Goal: Information Seeking & Learning: Compare options

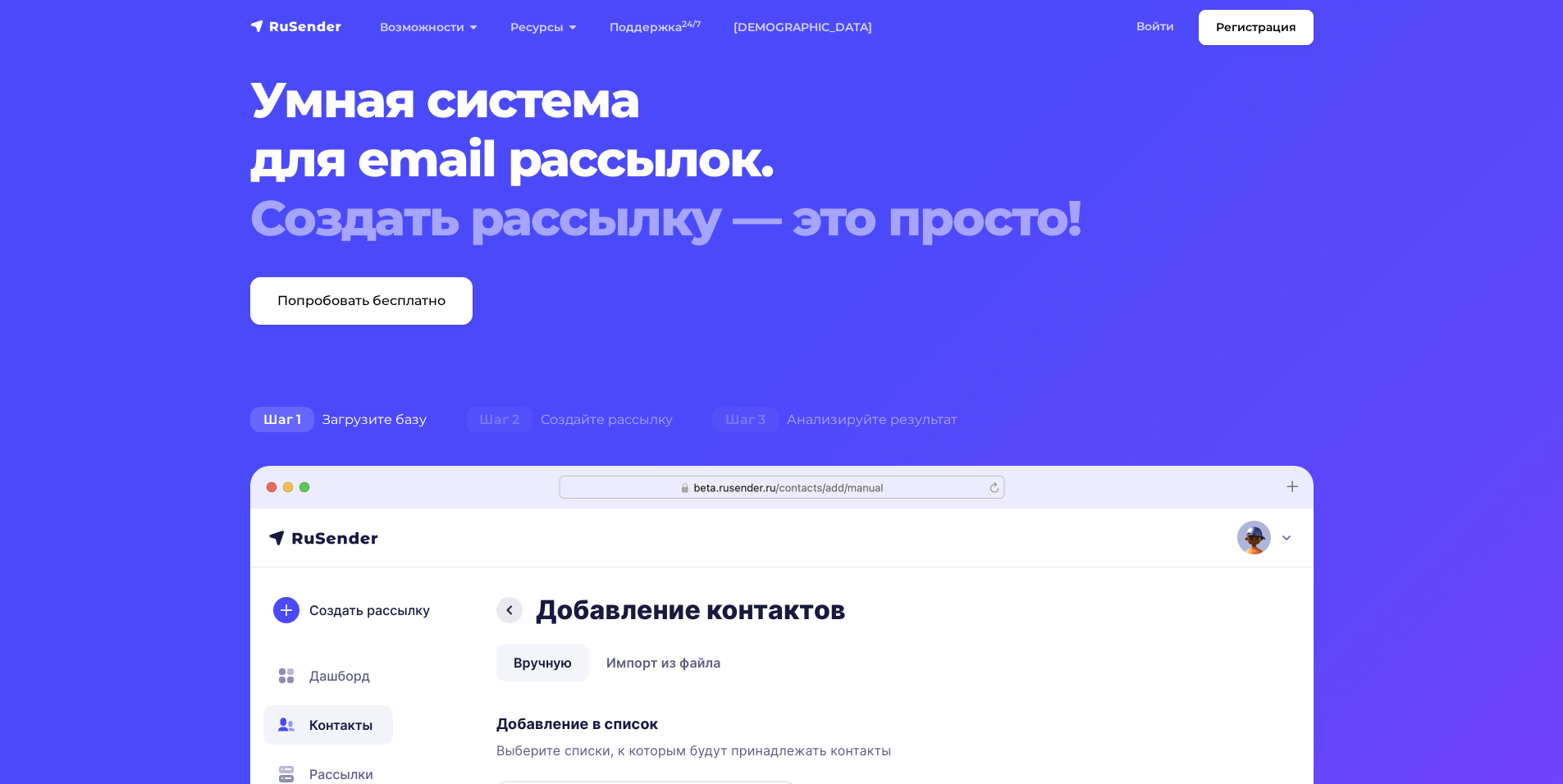
scroll to position [328, 0]
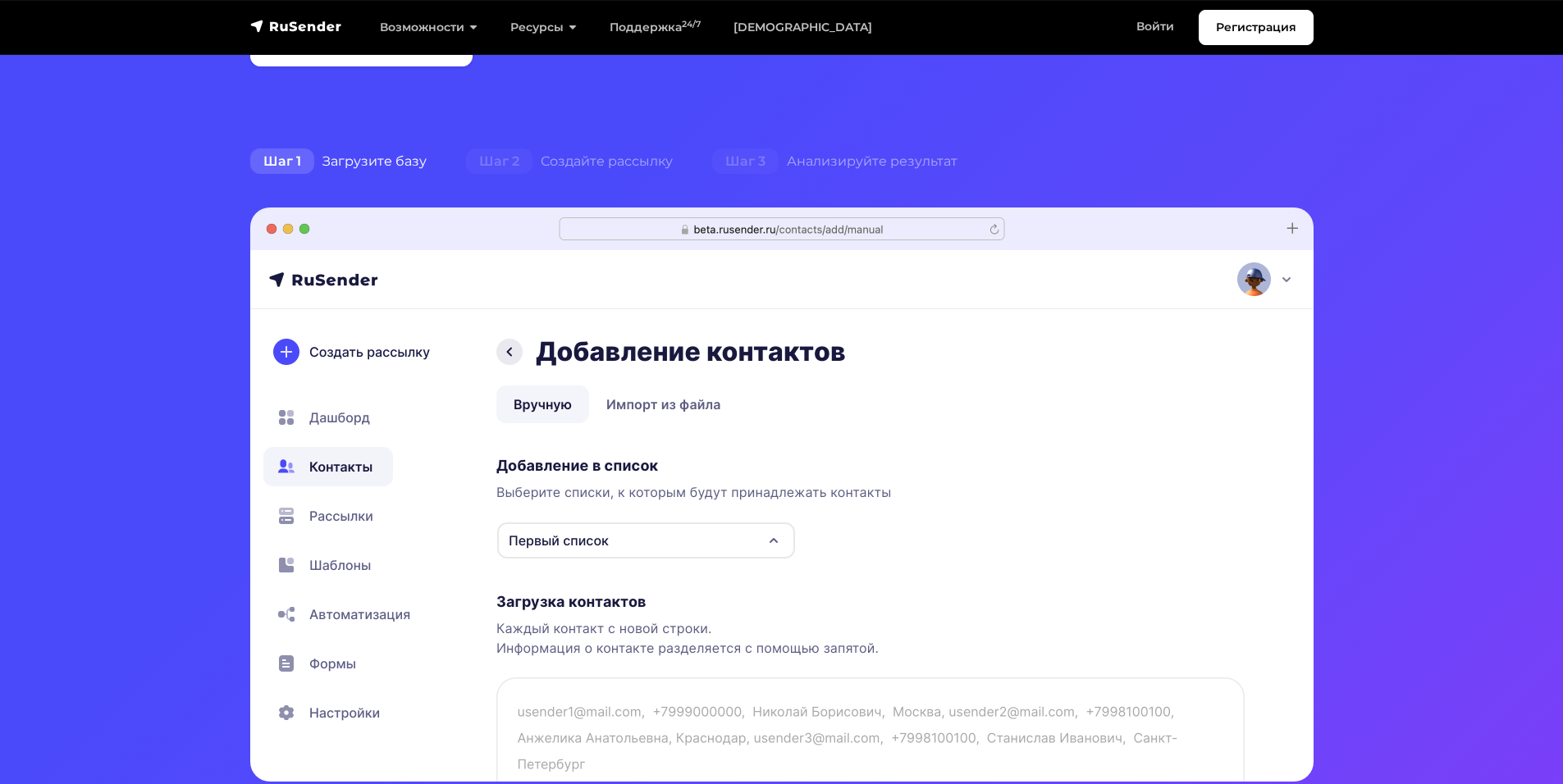
click at [707, 551] on img at bounding box center [782, 494] width 1063 height 574
click at [708, 548] on img at bounding box center [782, 494] width 1063 height 574
click at [604, 159] on div "Шаг 2 Создайте рассылку" at bounding box center [569, 161] width 246 height 33
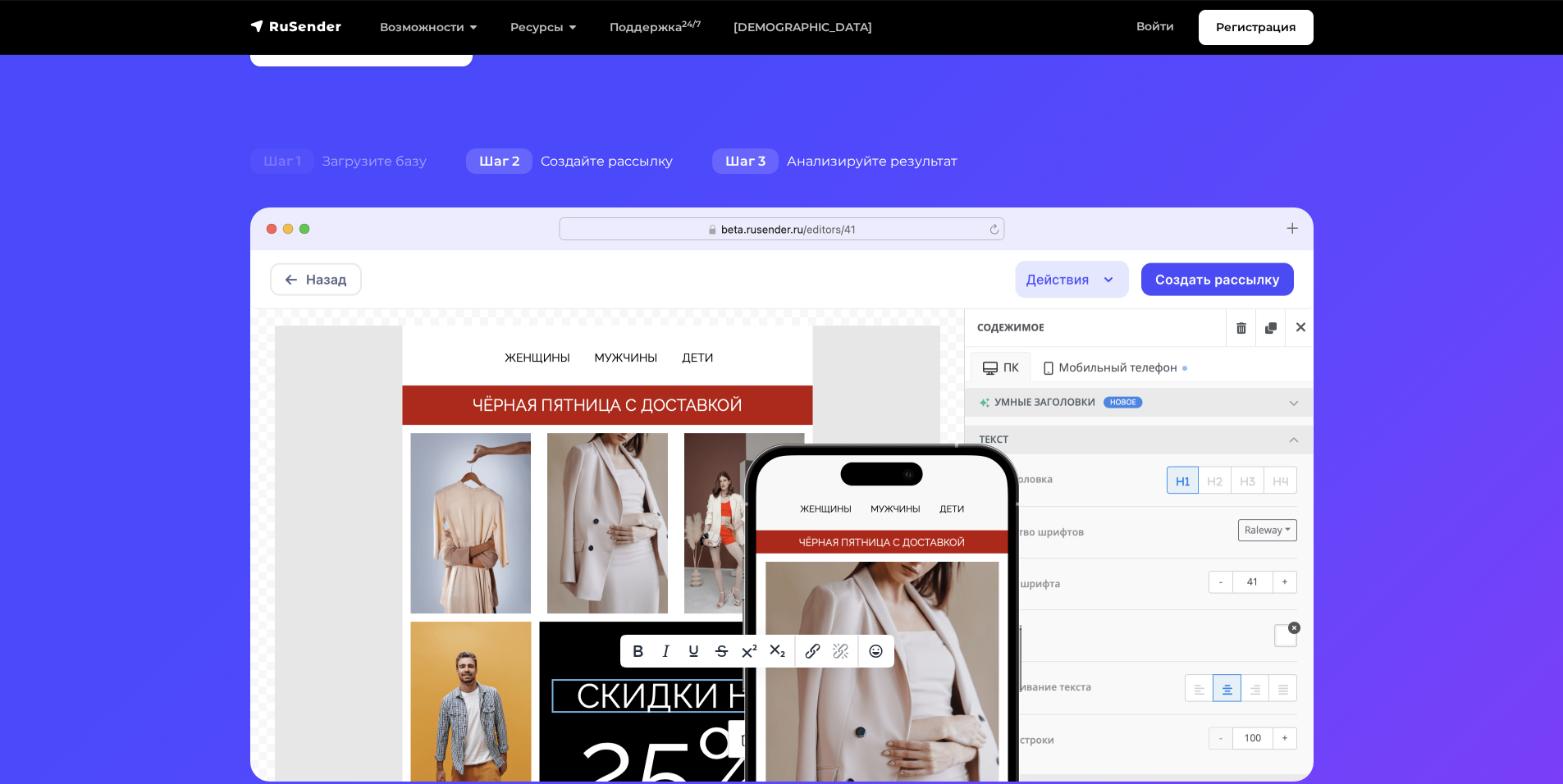
click at [827, 169] on div "Шаг 3 Анализируйте результат" at bounding box center [834, 161] width 285 height 33
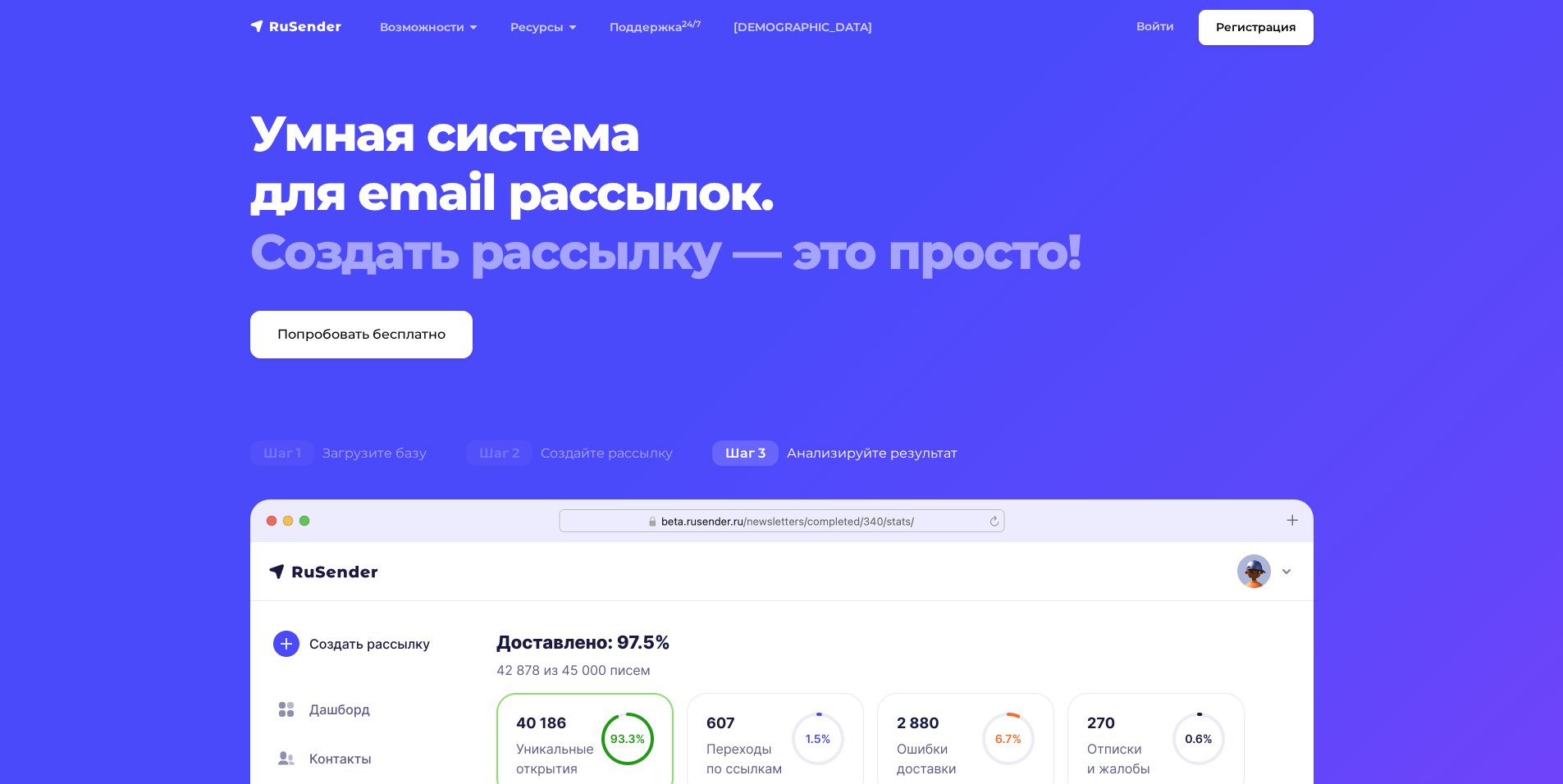
scroll to position [0, 0]
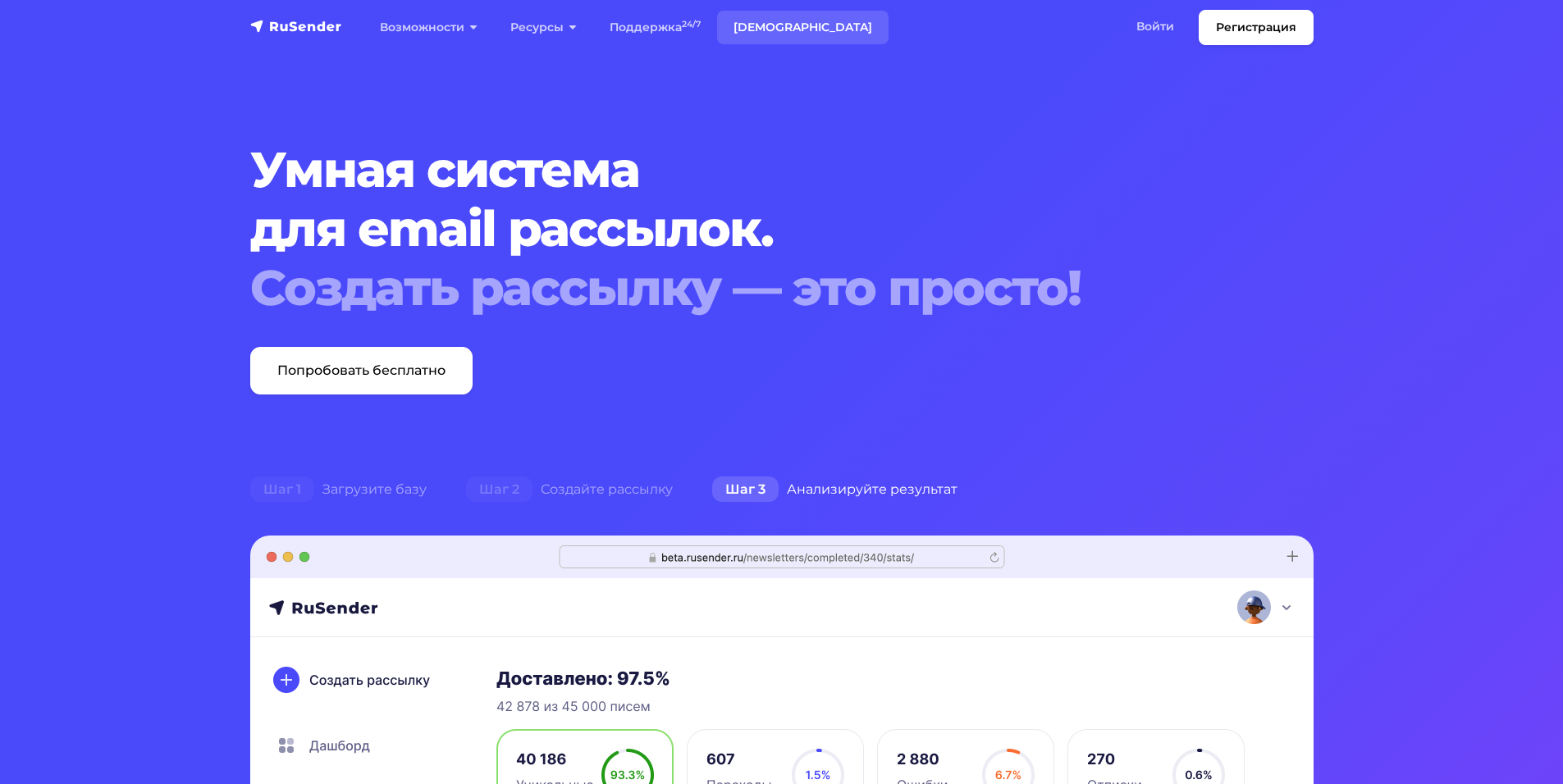
click at [747, 39] on link "[DEMOGRAPHIC_DATA]" at bounding box center [802, 27] width 171 height 34
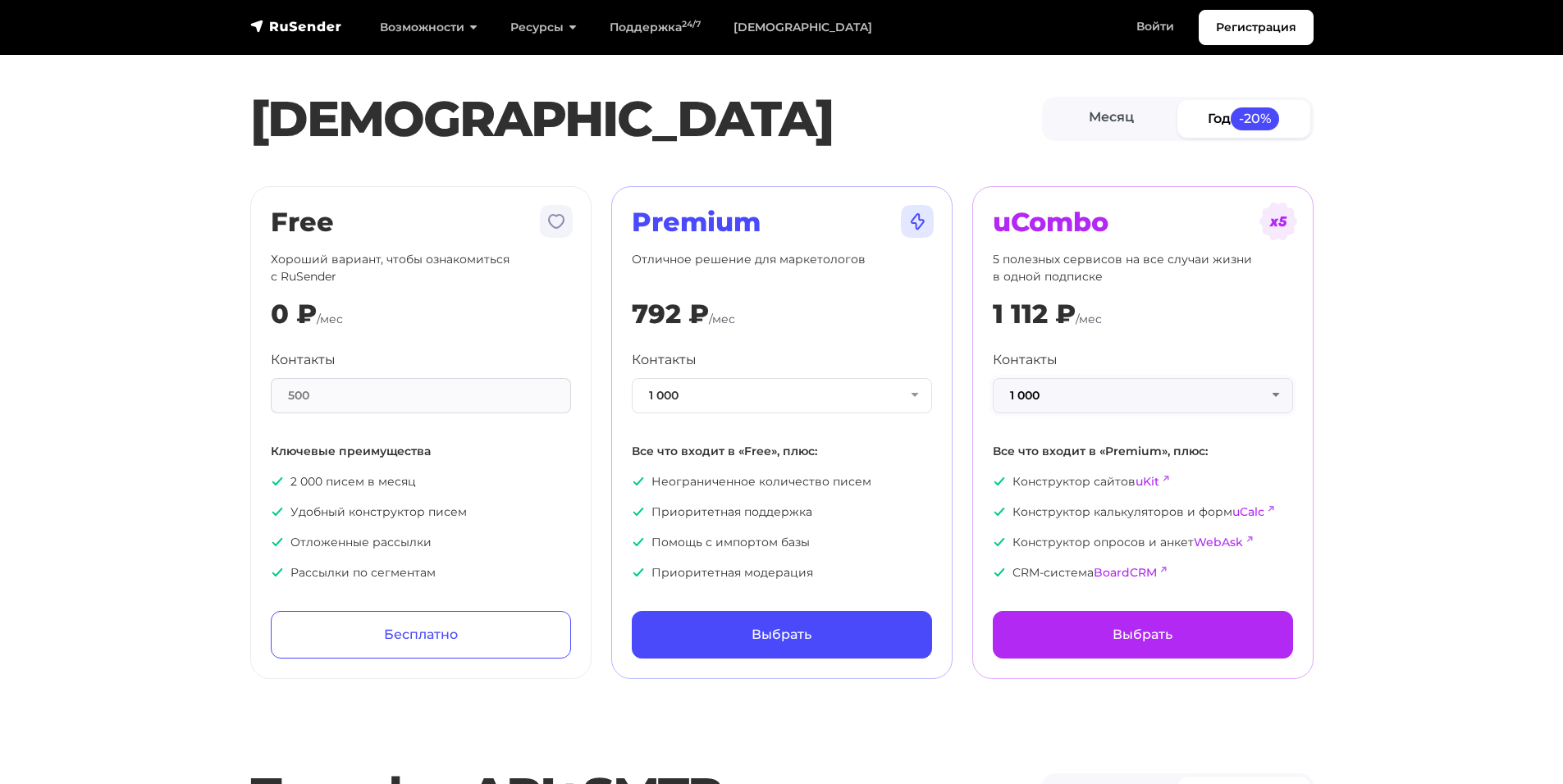
click at [1210, 399] on button "1 000" at bounding box center [1143, 396] width 300 height 36
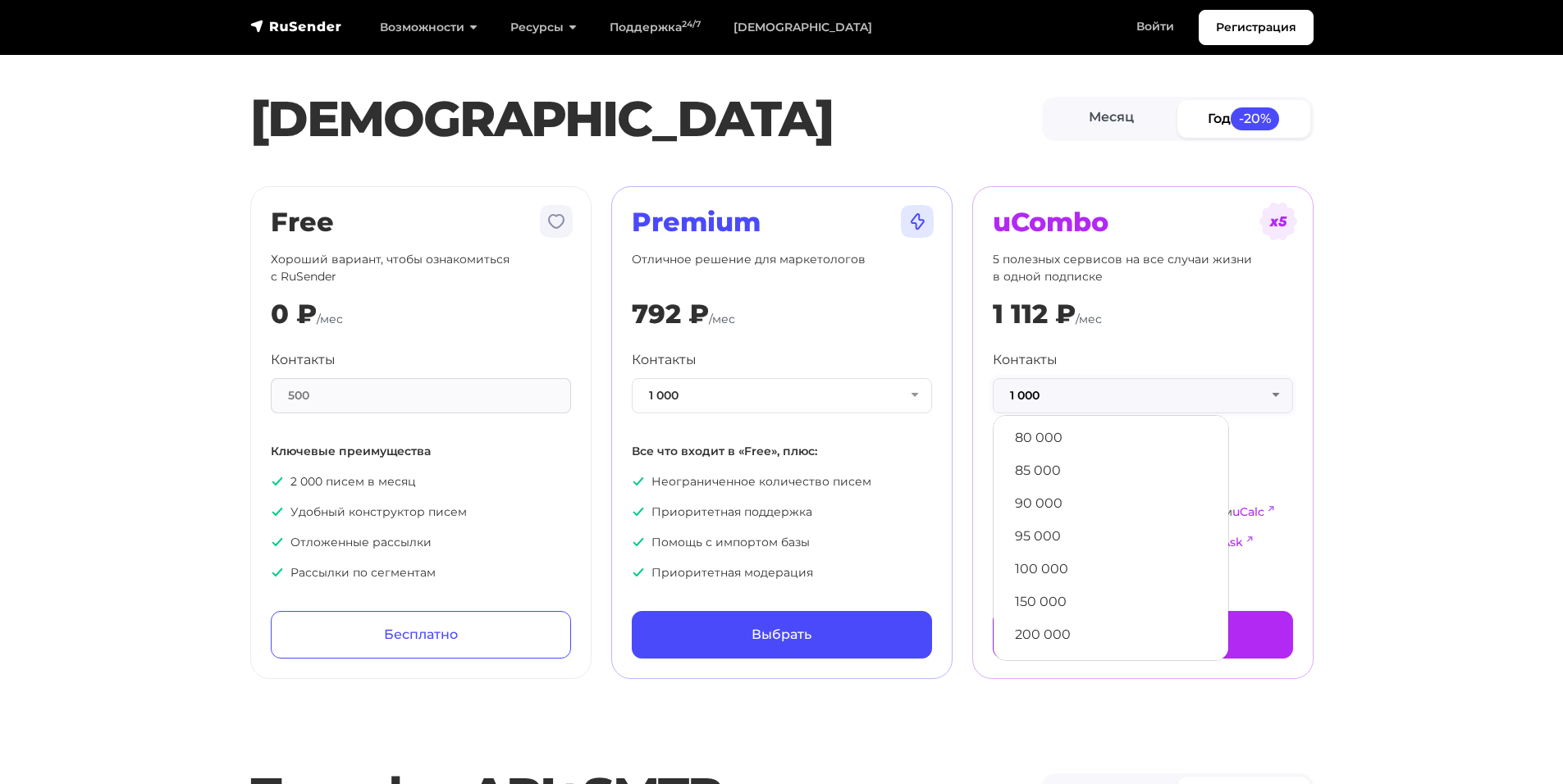
scroll to position [887, 0]
click at [1184, 625] on link "500 000" at bounding box center [1111, 636] width 218 height 33
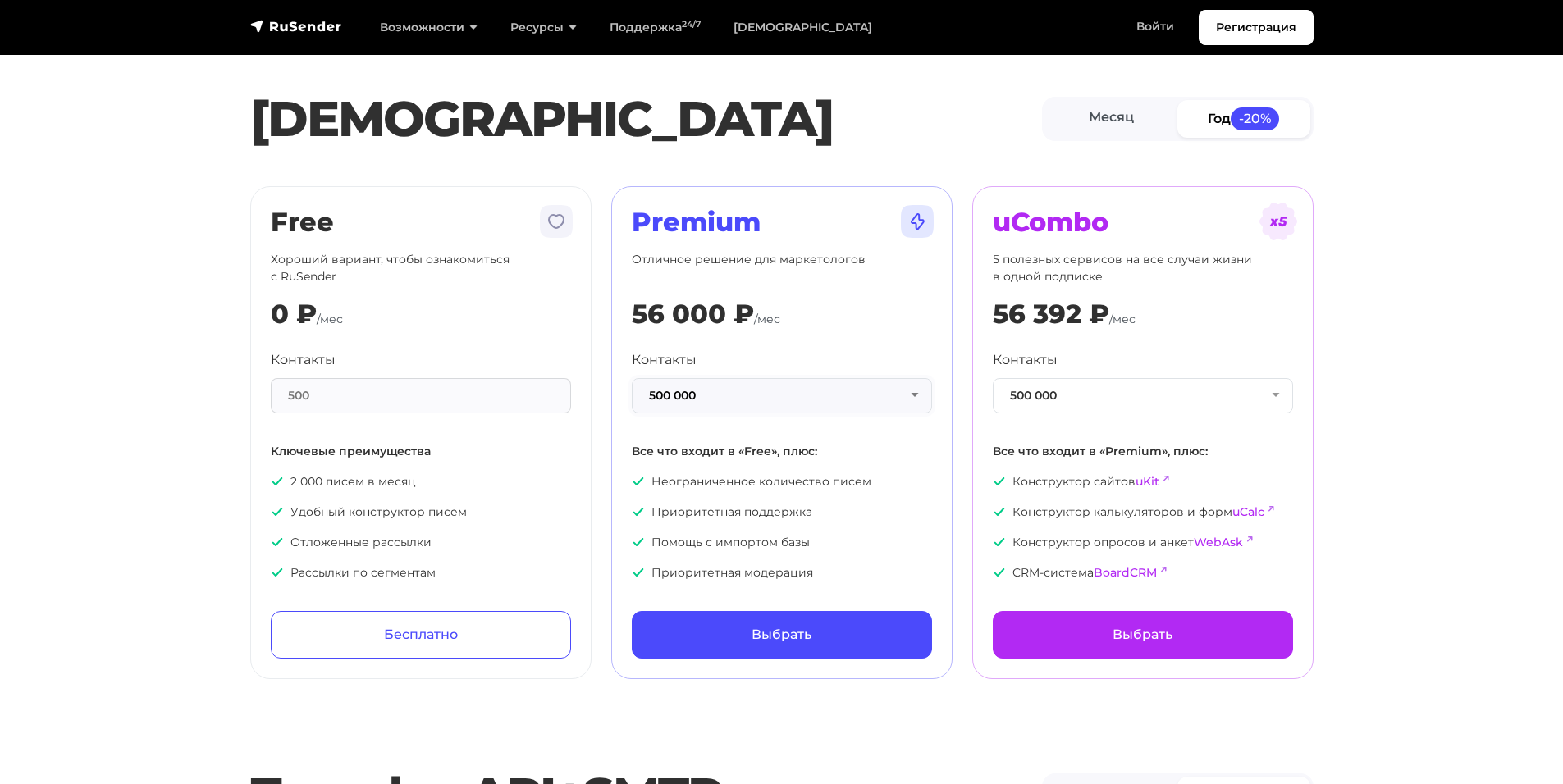
click at [924, 383] on button "500 000" at bounding box center [782, 396] width 300 height 36
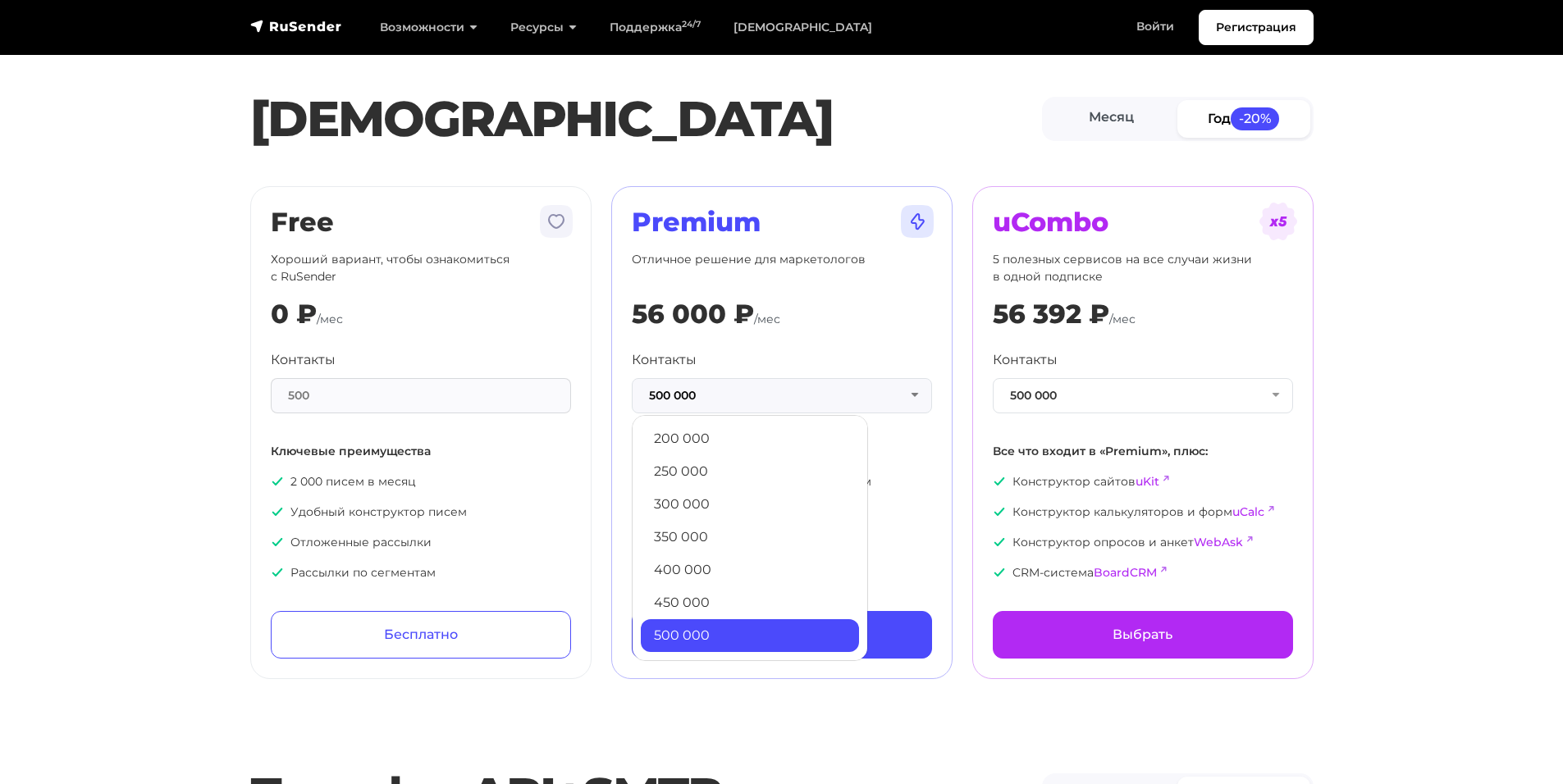
click at [1404, 369] on section "[PERSON_NAME] Год -20% Free Хороший вариант, чтобы ознакомиться с RuSender 0 ₽ …" at bounding box center [782, 350] width 1563 height 660
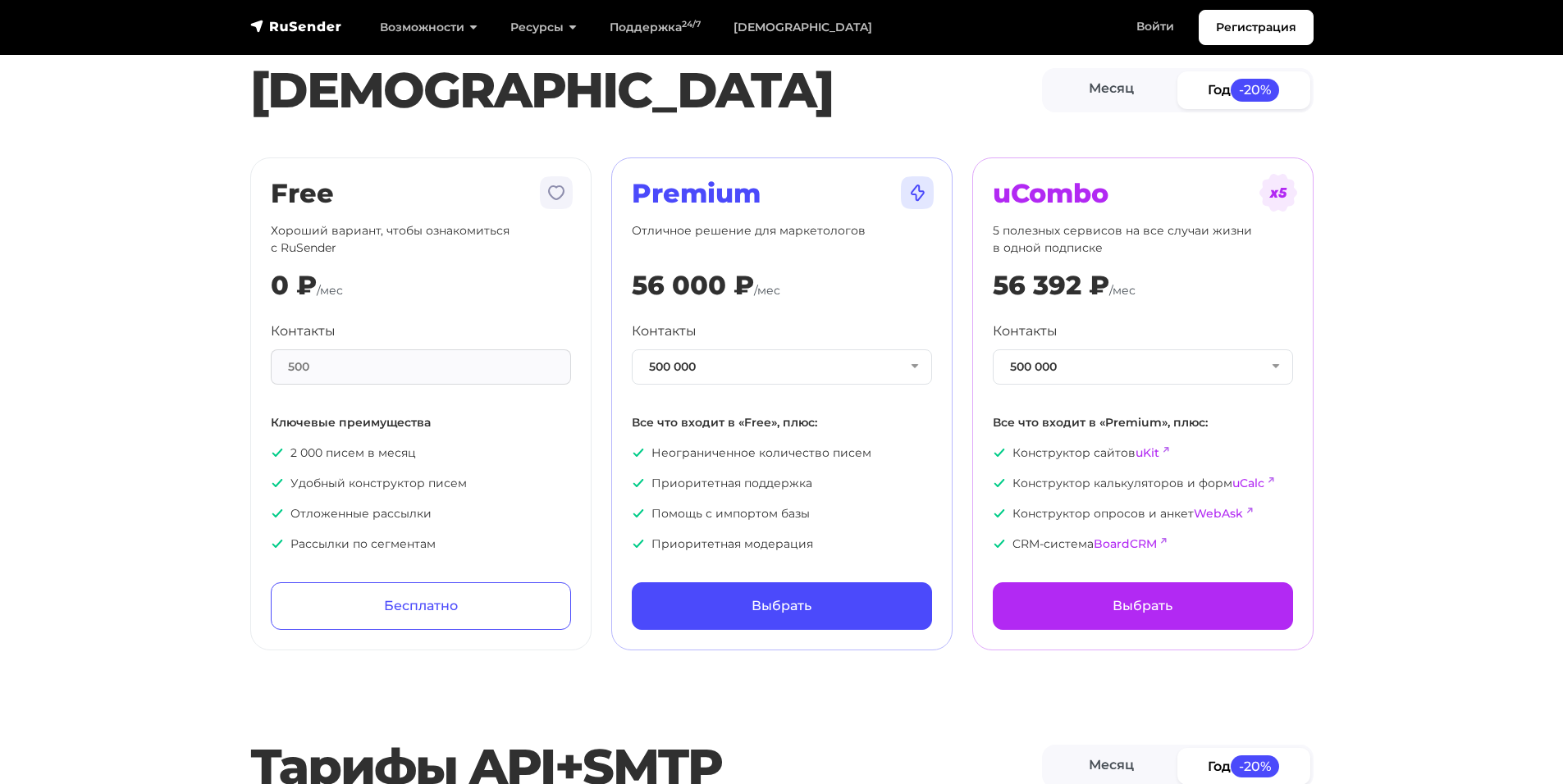
scroll to position [82, 0]
